Goal: Task Accomplishment & Management: Manage account settings

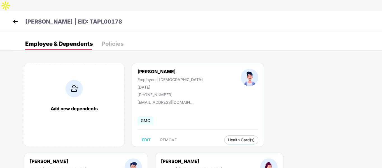
click at [14, 17] on img at bounding box center [15, 21] width 8 height 8
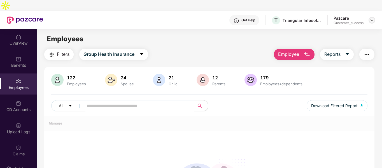
click at [370, 18] on img at bounding box center [371, 20] width 4 height 4
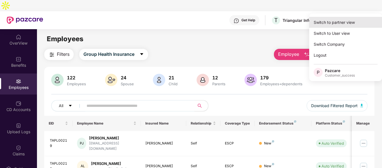
click at [327, 22] on div "Switch to partner view" at bounding box center [345, 22] width 73 height 11
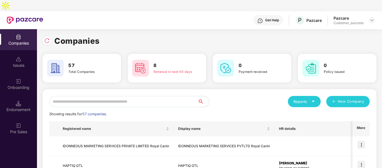
click at [76, 96] on input "text" at bounding box center [123, 101] width 148 height 11
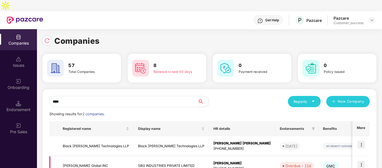
type input "****"
click at [70, 156] on td "Shri Balaji Global INC" at bounding box center [95, 166] width 75 height 20
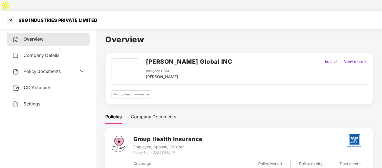
click at [41, 17] on div "SBG INDUSTRIES PRIVATE LIMITED" at bounding box center [56, 20] width 82 height 6
copy div "SBG INDUSTRIES PRIVATE LIMITED"
click at [10, 16] on div at bounding box center [10, 20] width 9 height 9
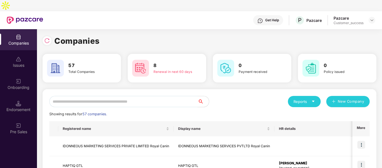
click at [74, 96] on input "text" at bounding box center [123, 101] width 148 height 11
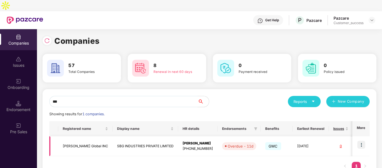
type input "***"
click at [72, 136] on td "Shri Balaji Global INC" at bounding box center [85, 146] width 54 height 20
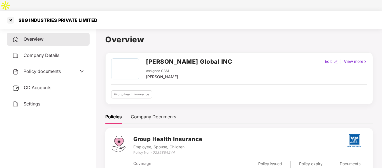
click at [46, 68] on span "Policy documents" at bounding box center [41, 71] width 37 height 6
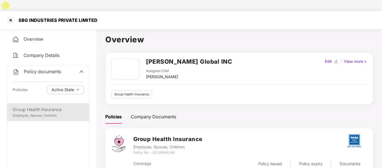
click at [38, 106] on div "Group Health Insurance" at bounding box center [48, 109] width 71 height 7
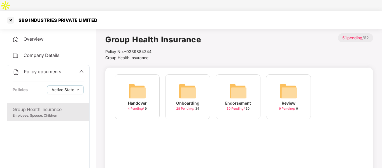
click at [193, 82] on img at bounding box center [187, 91] width 18 height 18
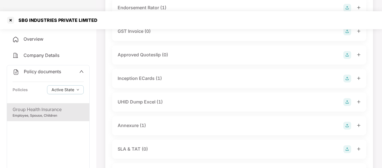
scroll to position [217, 0]
click at [127, 121] on div "Annexure (1)" at bounding box center [131, 124] width 28 height 7
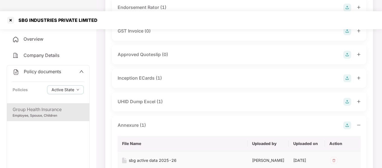
click at [136, 157] on div "sbg active data 2025-26" at bounding box center [153, 160] width 48 height 6
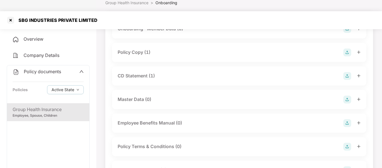
scroll to position [55, 0]
click at [140, 49] on div "Policy Copy (1)" at bounding box center [133, 52] width 33 height 7
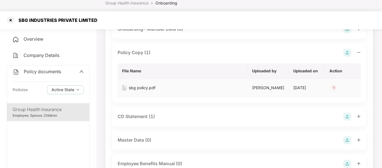
click at [145, 84] on div "sbg policy.pdf" at bounding box center [142, 87] width 27 height 6
click at [8, 16] on div at bounding box center [10, 20] width 9 height 9
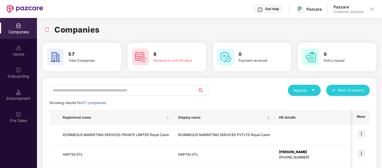
scroll to position [0, 0]
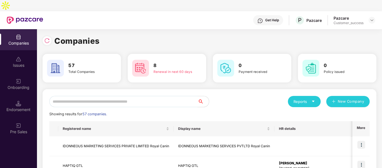
click at [100, 96] on input "text" at bounding box center [123, 101] width 148 height 11
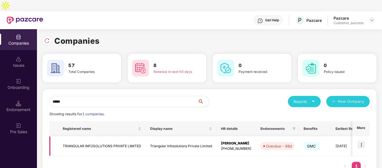
type input "*****"
click at [363, 140] on img at bounding box center [361, 144] width 8 height 8
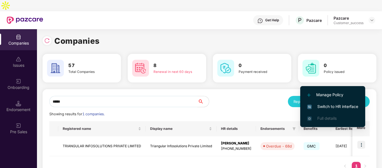
click at [327, 103] on li "Switch to HR interface" at bounding box center [332, 106] width 65 height 12
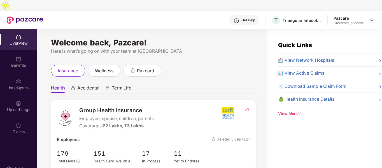
click at [16, 78] on img at bounding box center [19, 81] width 6 height 6
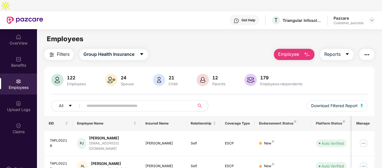
click at [16, 78] on img at bounding box center [19, 81] width 6 height 6
click at [97, 101] on input "text" at bounding box center [136, 105] width 100 height 8
paste input "*******"
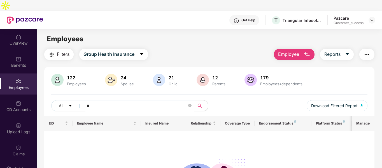
type input "*"
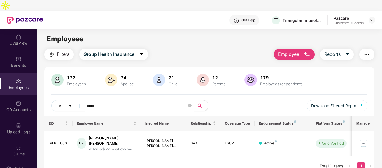
type input "*****"
click at [363, 138] on img at bounding box center [363, 142] width 9 height 9
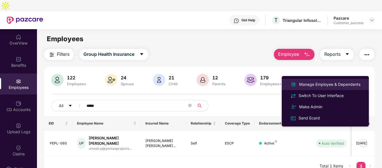
click at [306, 85] on div "Manage Employee & Dependents" at bounding box center [329, 84] width 63 height 6
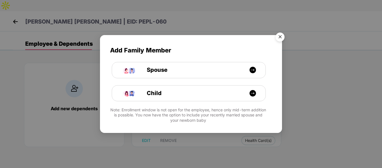
click at [281, 38] on img "Close" at bounding box center [280, 38] width 16 height 16
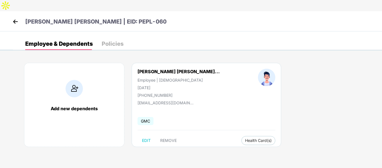
click at [13, 17] on img at bounding box center [15, 21] width 8 height 8
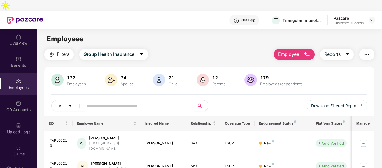
click at [300, 49] on button "Employee" at bounding box center [294, 54] width 41 height 11
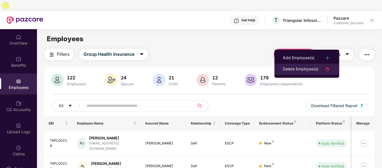
click at [291, 66] on div "Delete Employee(s)" at bounding box center [301, 69] width 36 height 7
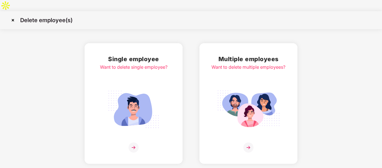
click at [261, 87] on img at bounding box center [248, 109] width 63 height 44
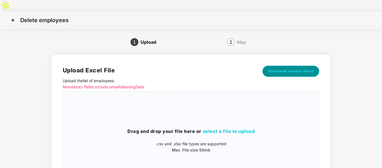
click at [283, 68] on span "Download sample sheet" at bounding box center [290, 71] width 45 height 6
click at [17, 16] on img at bounding box center [12, 20] width 9 height 9
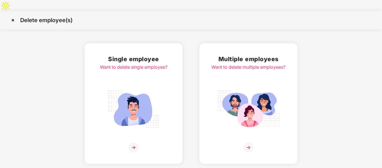
click at [11, 16] on img at bounding box center [12, 20] width 9 height 9
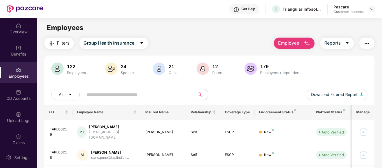
click at [94, 98] on input "text" at bounding box center [136, 94] width 100 height 8
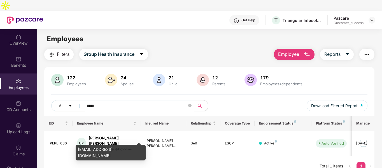
click at [100, 147] on div "[EMAIL_ADDRESS][DOMAIN_NAME]" at bounding box center [111, 152] width 70 height 16
copy div "[EMAIL_ADDRESS][DOMAIN_NAME]"
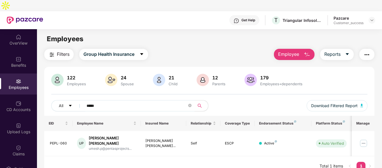
click at [101, 101] on input "*****" at bounding box center [136, 105] width 100 height 8
paste input "**********"
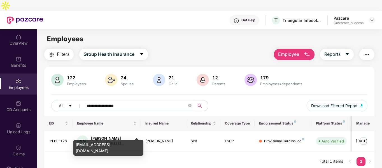
click at [110, 142] on div "[EMAIL_ADDRESS][DOMAIN_NAME]" at bounding box center [108, 148] width 70 height 16
copy div "[EMAIL_ADDRESS][DOMAIN_NAME]"
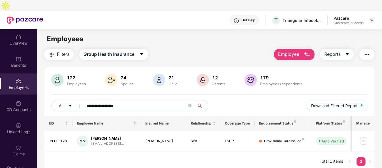
click at [105, 101] on input "**********" at bounding box center [136, 105] width 100 height 8
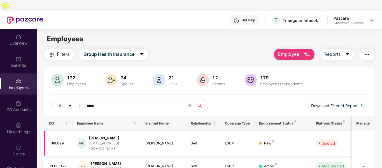
scroll to position [18, 0]
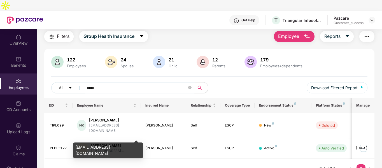
type input "*****"
click at [106, 145] on div "[EMAIL_ADDRESS][DOMAIN_NAME]" at bounding box center [108, 150] width 70 height 16
copy div "[EMAIL_ADDRESS][DOMAIN_NAME]"
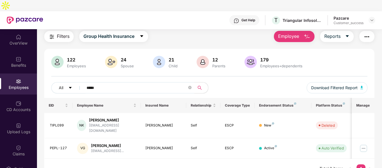
click at [300, 31] on button "Employee" at bounding box center [294, 36] width 41 height 11
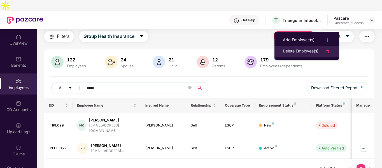
click at [307, 50] on div "Delete Employee(s)" at bounding box center [301, 51] width 36 height 7
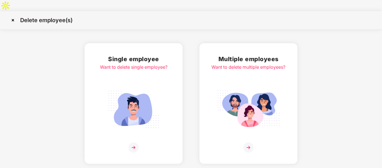
click at [249, 87] on img at bounding box center [248, 109] width 63 height 44
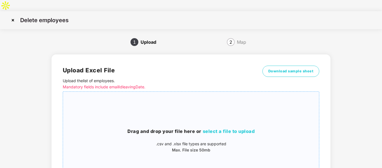
click at [263, 100] on div "Drag and drop your file here or select a file to upload .csv and .xlsx file typ…" at bounding box center [191, 140] width 256 height 88
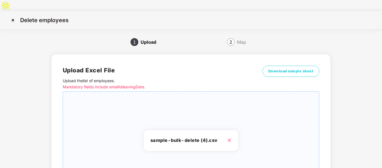
scroll to position [57, 0]
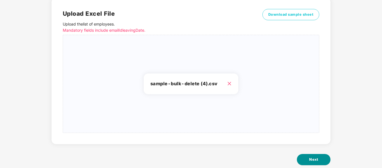
click at [307, 154] on button "Next" at bounding box center [313, 159] width 34 height 11
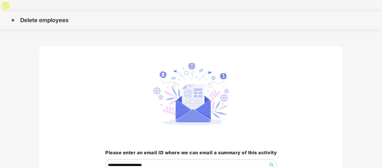
scroll to position [39, 0]
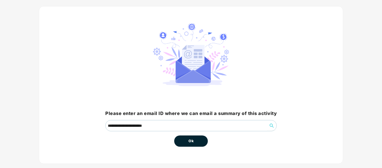
click at [194, 135] on button "Ok" at bounding box center [191, 140] width 34 height 11
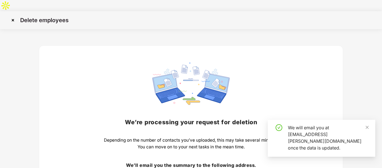
scroll to position [58, 0]
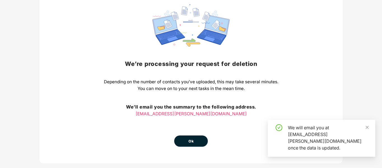
click at [186, 135] on button "Ok" at bounding box center [191, 140] width 34 height 11
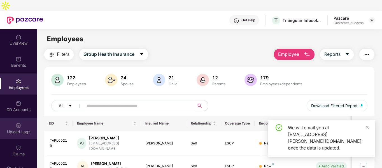
click at [14, 129] on div "Upload Logs" at bounding box center [18, 132] width 37 height 6
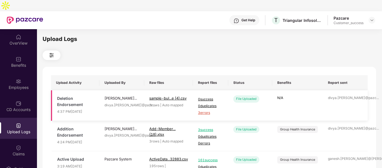
click at [206, 110] on span "3 errors" at bounding box center [210, 112] width 25 height 5
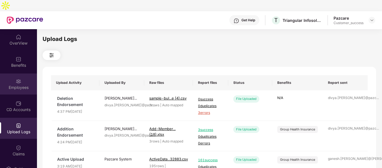
click at [19, 84] on div "Employees" at bounding box center [18, 87] width 37 height 6
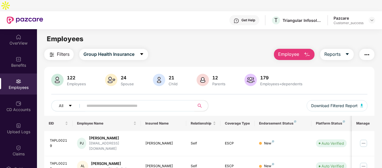
click at [301, 49] on button "Employee" at bounding box center [294, 54] width 41 height 11
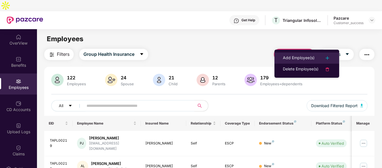
click at [284, 57] on div "Add Employee(s)" at bounding box center [299, 58] width 32 height 7
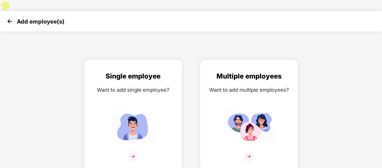
click at [12, 11] on div "Add employee(s)" at bounding box center [191, 21] width 382 height 20
click at [7, 17] on img at bounding box center [10, 21] width 8 height 8
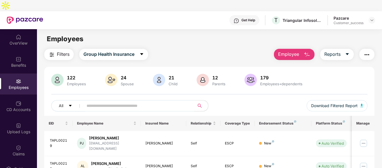
click at [303, 49] on button "Employee" at bounding box center [294, 54] width 41 height 11
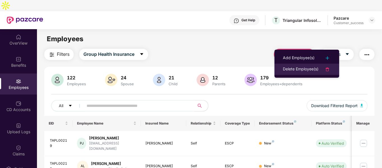
click at [292, 71] on div "Delete Employee(s)" at bounding box center [301, 69] width 36 height 7
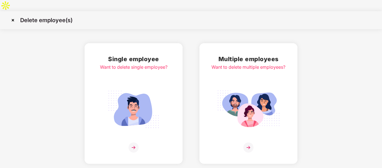
click at [245, 73] on div "Multiple employees Want to delete multiple employees?" at bounding box center [248, 103] width 74 height 98
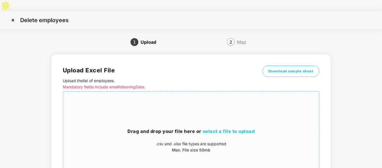
click at [210, 111] on div "Drag and drop your file here or select a file to upload .csv and .xlsx file typ…" at bounding box center [191, 140] width 256 height 88
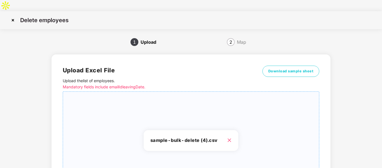
scroll to position [57, 0]
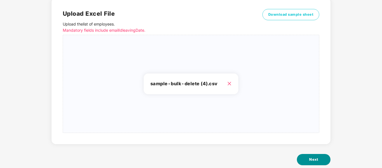
click at [302, 154] on button "Next" at bounding box center [313, 159] width 34 height 11
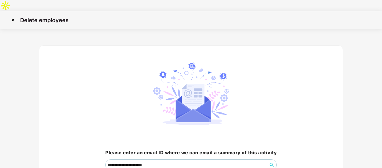
scroll to position [39, 0]
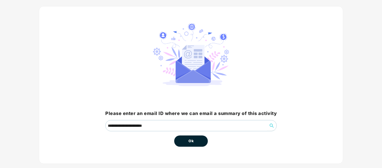
click at [196, 135] on button "Ok" at bounding box center [191, 140] width 34 height 11
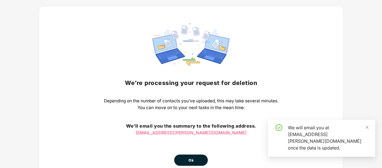
click at [179, 130] on div "We’re processing your request for deletion Depending on the number of contacts …" at bounding box center [191, 94] width 174 height 142
click at [180, 154] on button "Ok" at bounding box center [191, 159] width 34 height 11
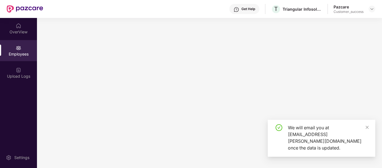
scroll to position [0, 0]
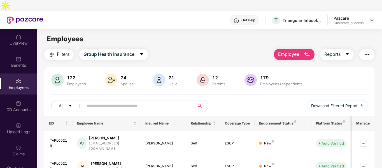
click at [180, 156] on td "[PERSON_NAME]" at bounding box center [164, 166] width 46 height 20
click at [19, 117] on div "Upload Logs" at bounding box center [18, 127] width 37 height 21
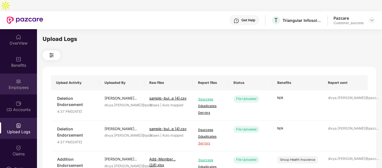
click at [24, 73] on div "Employees" at bounding box center [18, 83] width 37 height 21
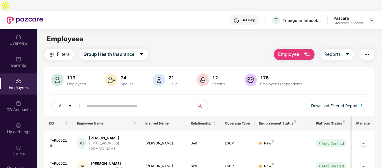
click at [138, 101] on input "text" at bounding box center [136, 105] width 100 height 8
paste input "**********"
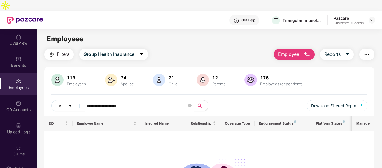
drag, startPoint x: 98, startPoint y: 93, endPoint x: 222, endPoint y: 114, distance: 125.3
click at [222, 114] on div "**********" at bounding box center [209, 156] width 330 height 178
click at [87, 101] on input "*****" at bounding box center [136, 105] width 100 height 8
click at [115, 101] on input "*****" at bounding box center [136, 105] width 100 height 8
click at [100, 101] on input "*****" at bounding box center [136, 105] width 100 height 8
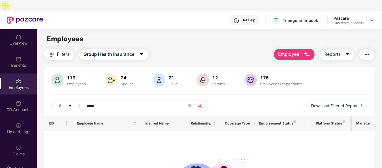
click at [100, 101] on input "*****" at bounding box center [136, 105] width 100 height 8
paste input "***"
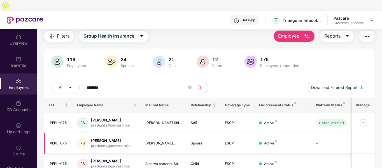
scroll to position [33, 0]
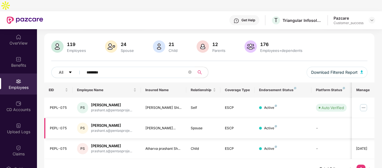
type input "********"
click at [367, 103] on img at bounding box center [363, 107] width 9 height 9
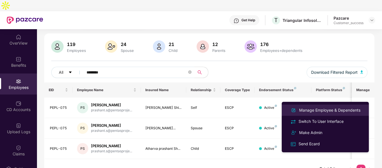
click at [335, 109] on div "Manage Employee & Dependents" at bounding box center [329, 110] width 63 height 6
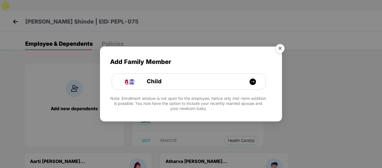
click at [281, 51] on img "Close" at bounding box center [280, 49] width 16 height 16
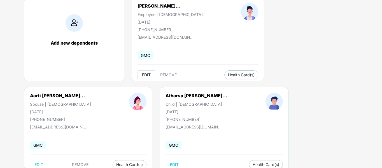
scroll to position [71, 0]
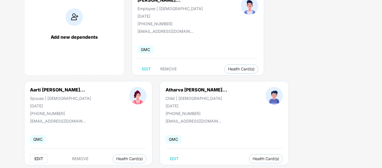
click at [37, 156] on span "EDIT" at bounding box center [38, 158] width 9 height 4
select select "******"
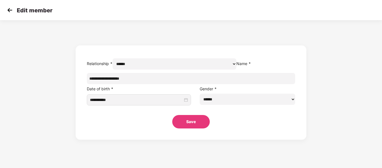
scroll to position [0, 0]
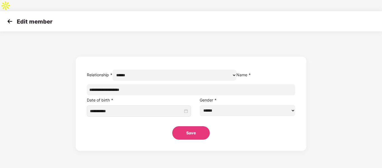
click at [159, 92] on input "**********" at bounding box center [191, 89] width 208 height 11
click at [157, 109] on input "**********" at bounding box center [136, 111] width 93 height 6
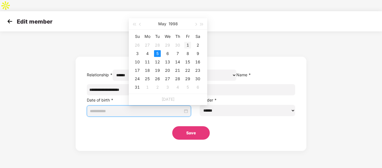
type input "**********"
click at [186, 42] on div "1" at bounding box center [187, 45] width 7 height 7
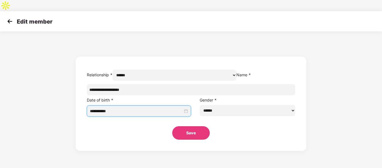
click at [189, 134] on button "Save" at bounding box center [190, 132] width 37 height 13
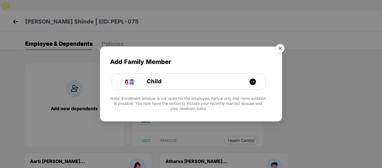
click at [278, 49] on img "Close" at bounding box center [280, 49] width 16 height 16
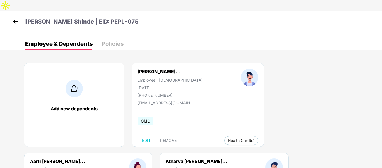
click at [13, 17] on img at bounding box center [15, 21] width 8 height 8
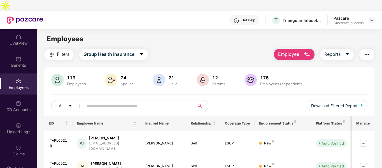
click at [306, 51] on img "button" at bounding box center [306, 54] width 7 height 7
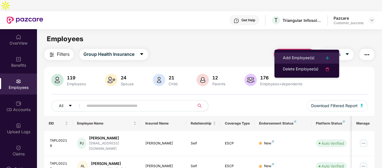
click at [297, 56] on div "Add Employee(s)" at bounding box center [299, 58] width 32 height 7
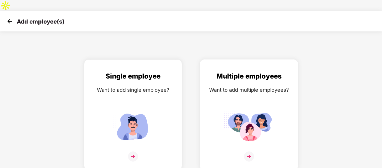
click at [232, 109] on img at bounding box center [248, 126] width 50 height 35
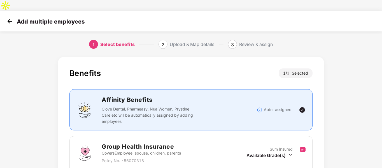
scroll to position [58, 0]
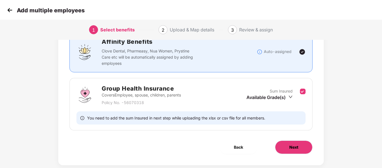
click at [279, 140] on button "Next" at bounding box center [293, 146] width 37 height 13
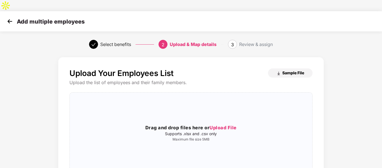
click at [278, 71] on img "button" at bounding box center [278, 73] width 4 height 4
click at [143, 106] on div "Drag and drop files here or Upload File Supports .xlsx and .csv only Maximum fi…" at bounding box center [191, 133] width 242 height 72
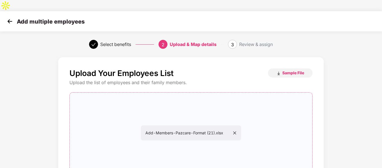
scroll to position [57, 0]
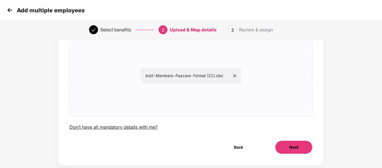
click at [279, 140] on button "Next" at bounding box center [293, 146] width 37 height 13
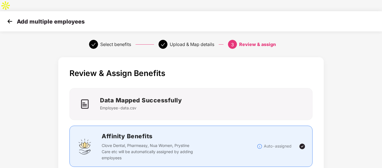
scroll to position [150, 0]
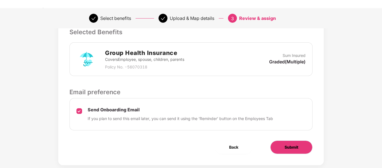
click at [286, 144] on span "Submit" at bounding box center [291, 147] width 14 height 6
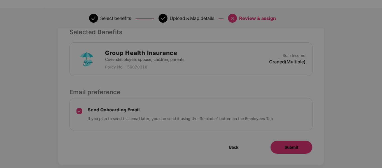
scroll to position [0, 0]
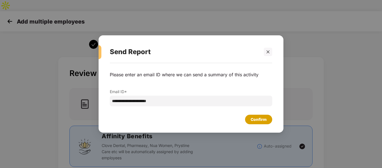
click at [251, 116] on div "Confirm" at bounding box center [258, 119] width 16 height 6
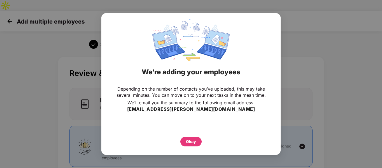
click at [186, 147] on div "Depending on the number of contacts you’ve uploaded, this may take several minu…" at bounding box center [190, 116] width 179 height 66
click at [187, 146] on div "Depending on the number of contacts you’ve uploaded, this may take several minu…" at bounding box center [190, 116] width 179 height 66
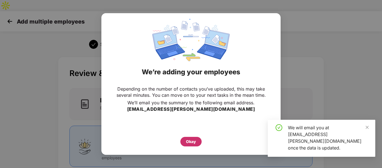
click at [192, 141] on div "Okay" at bounding box center [191, 141] width 10 height 6
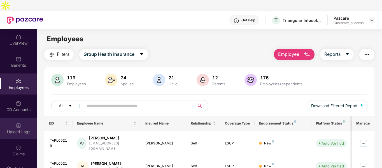
click at [22, 129] on div "Upload Logs" at bounding box center [18, 132] width 37 height 6
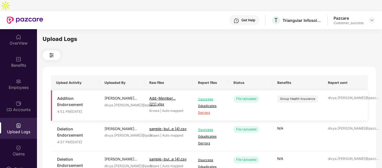
click at [208, 110] on span "5 errors" at bounding box center [210, 112] width 25 height 5
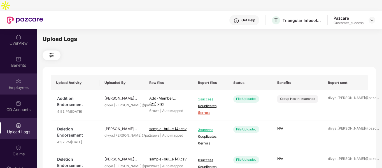
click at [23, 84] on div "Employees" at bounding box center [18, 87] width 37 height 6
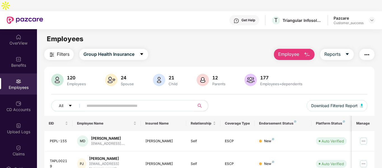
click at [314, 49] on div "Employee Reports" at bounding box center [321, 54] width 106 height 11
click at [306, 51] on img "button" at bounding box center [306, 54] width 7 height 7
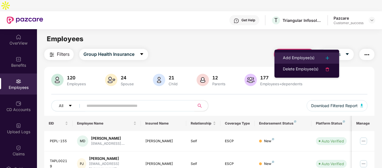
click at [293, 59] on div "Add Employee(s)" at bounding box center [299, 58] width 32 height 7
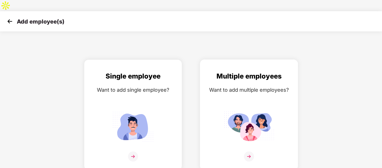
click at [236, 87] on div "Multiple employees Want to add multiple employees?" at bounding box center [249, 119] width 86 height 97
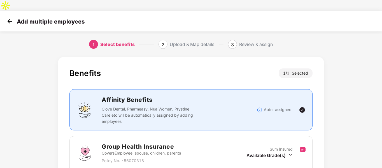
scroll to position [58, 0]
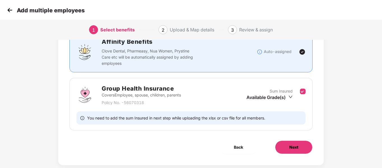
click at [282, 140] on button "Next" at bounding box center [293, 146] width 37 height 13
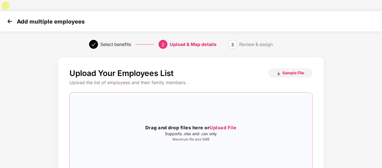
click at [208, 124] on h3 "Drag and drop files here or Upload File" at bounding box center [191, 127] width 242 height 7
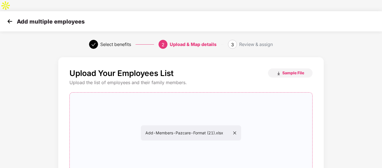
scroll to position [57, 0]
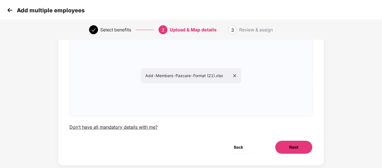
click at [287, 140] on button "Next" at bounding box center [293, 146] width 37 height 13
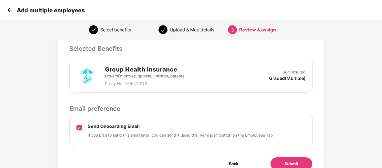
scroll to position [150, 0]
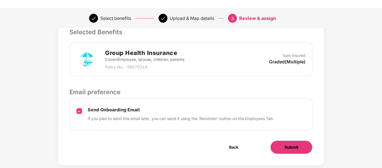
click at [284, 144] on span "Submit" at bounding box center [291, 147] width 14 height 6
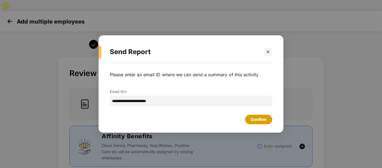
click at [256, 119] on div "Confirm" at bounding box center [258, 119] width 16 height 6
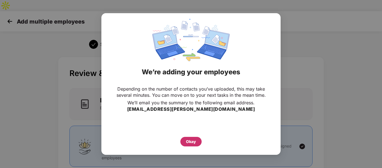
click at [191, 141] on div "Okay" at bounding box center [191, 141] width 10 height 6
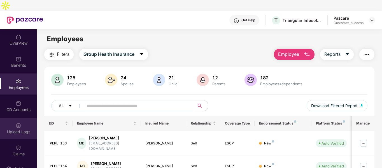
click at [29, 129] on div "Upload Logs" at bounding box center [18, 132] width 37 height 6
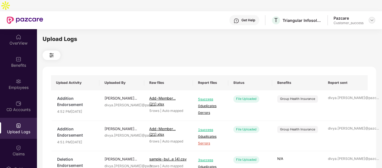
click at [371, 18] on img at bounding box center [371, 20] width 4 height 4
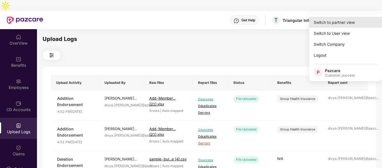
click at [343, 23] on div "Switch to partner view" at bounding box center [345, 22] width 73 height 11
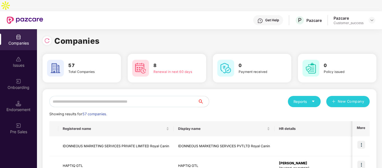
click at [157, 96] on input "text" at bounding box center [123, 101] width 148 height 11
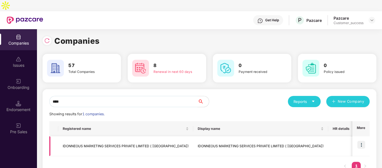
type input "****"
click at [361, 140] on img at bounding box center [361, 144] width 8 height 8
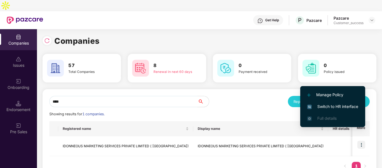
click at [321, 104] on span "Switch to HR interface" at bounding box center [332, 106] width 51 height 6
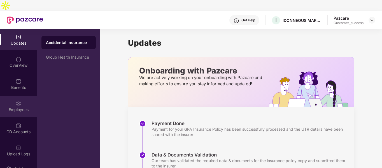
click at [19, 100] on img at bounding box center [19, 103] width 6 height 6
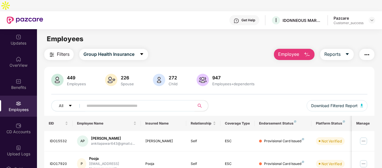
click at [100, 101] on input "text" at bounding box center [136, 105] width 100 height 8
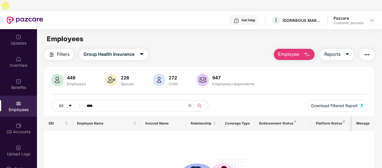
scroll to position [1, 0]
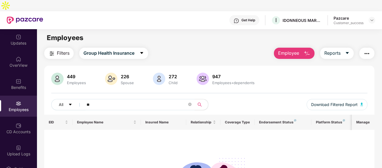
type input "*"
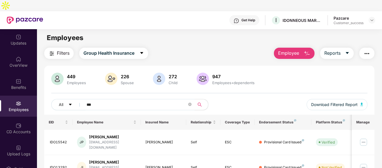
scroll to position [18, 0]
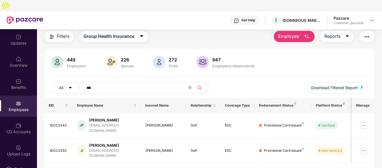
type input "***"
click at [369, 33] on img "button" at bounding box center [366, 36] width 7 height 7
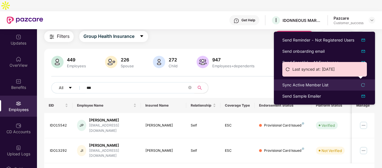
click at [328, 83] on div "Sync Active Member List" at bounding box center [324, 85] width 84 height 6
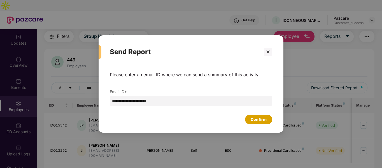
click at [259, 117] on div "Confirm" at bounding box center [258, 119] width 16 height 6
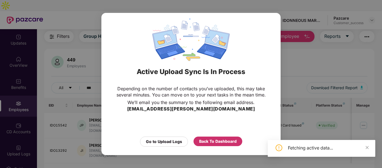
click at [213, 145] on div "Back To Dashboard" at bounding box center [217, 141] width 49 height 10
